Goal: Check status

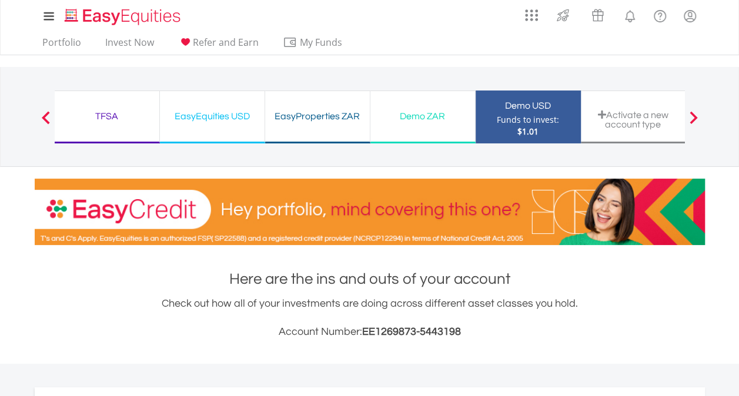
scroll to position [113, 223]
click at [660, 300] on div "Check out how all of your investments are doing across different asset classes …" at bounding box center [370, 318] width 670 height 45
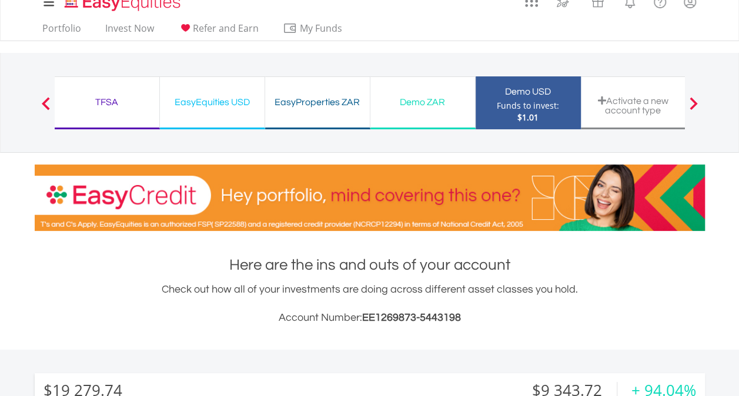
scroll to position [0, 0]
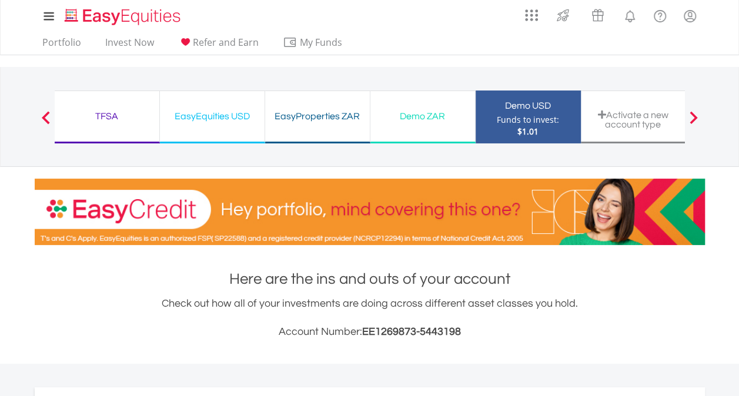
click at [417, 121] on div "Demo ZAR" at bounding box center [422, 116] width 90 height 16
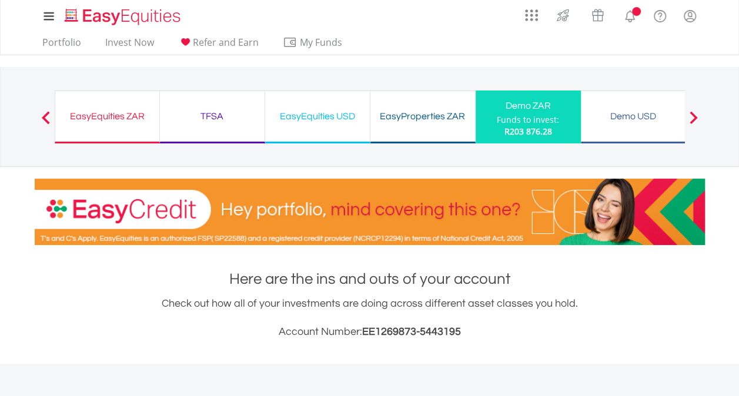
click at [565, 290] on div "Here are the ins and outs of your account Check out how all of your investments…" at bounding box center [370, 305] width 670 height 72
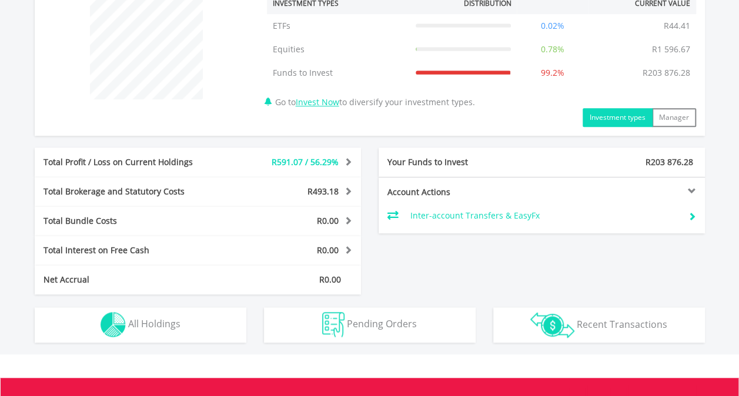
scroll to position [447, 0]
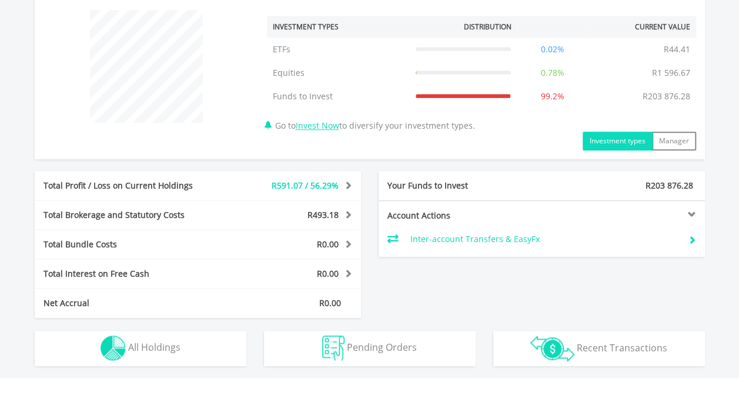
click at [568, 273] on div "Total Profit / Loss on Current Holdings R591.07 / 56.29% Last Valuation R1 641.…" at bounding box center [369, 244] width 687 height 147
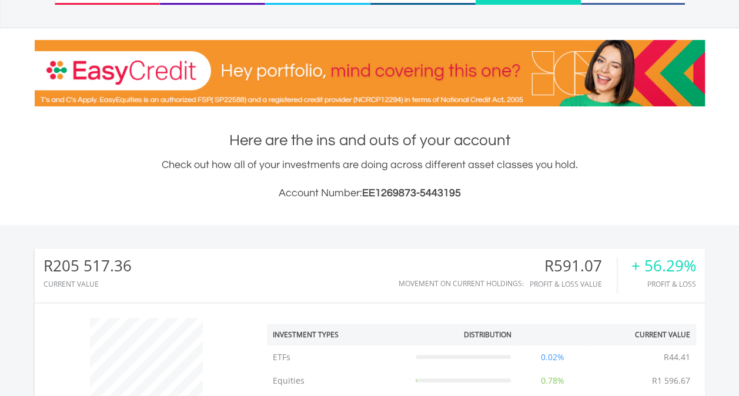
scroll to position [0, 0]
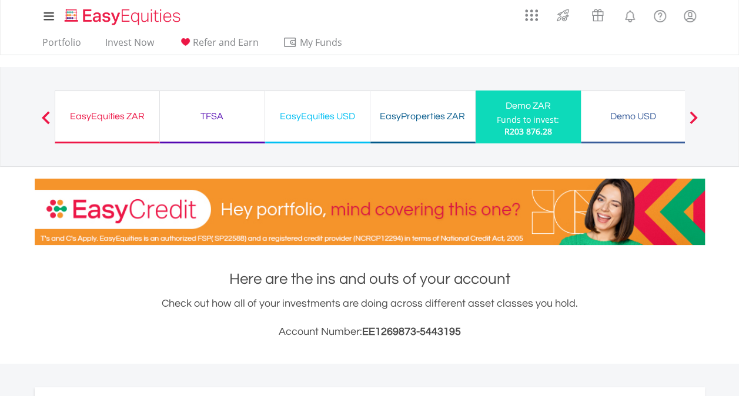
click at [413, 123] on div "EasyProperties ZAR" at bounding box center [422, 116] width 90 height 16
